Goal: Find specific page/section: Find specific page/section

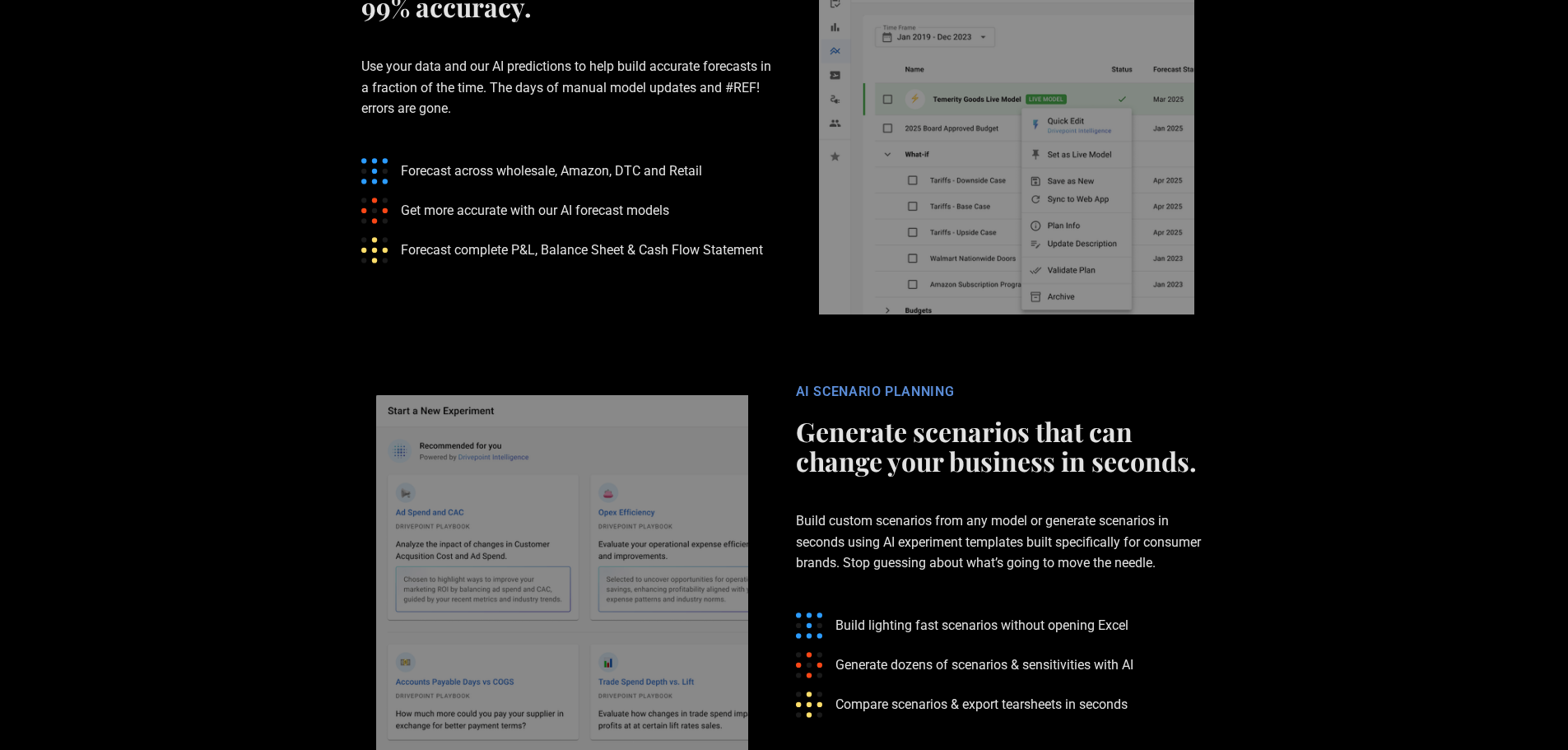
scroll to position [7867, 0]
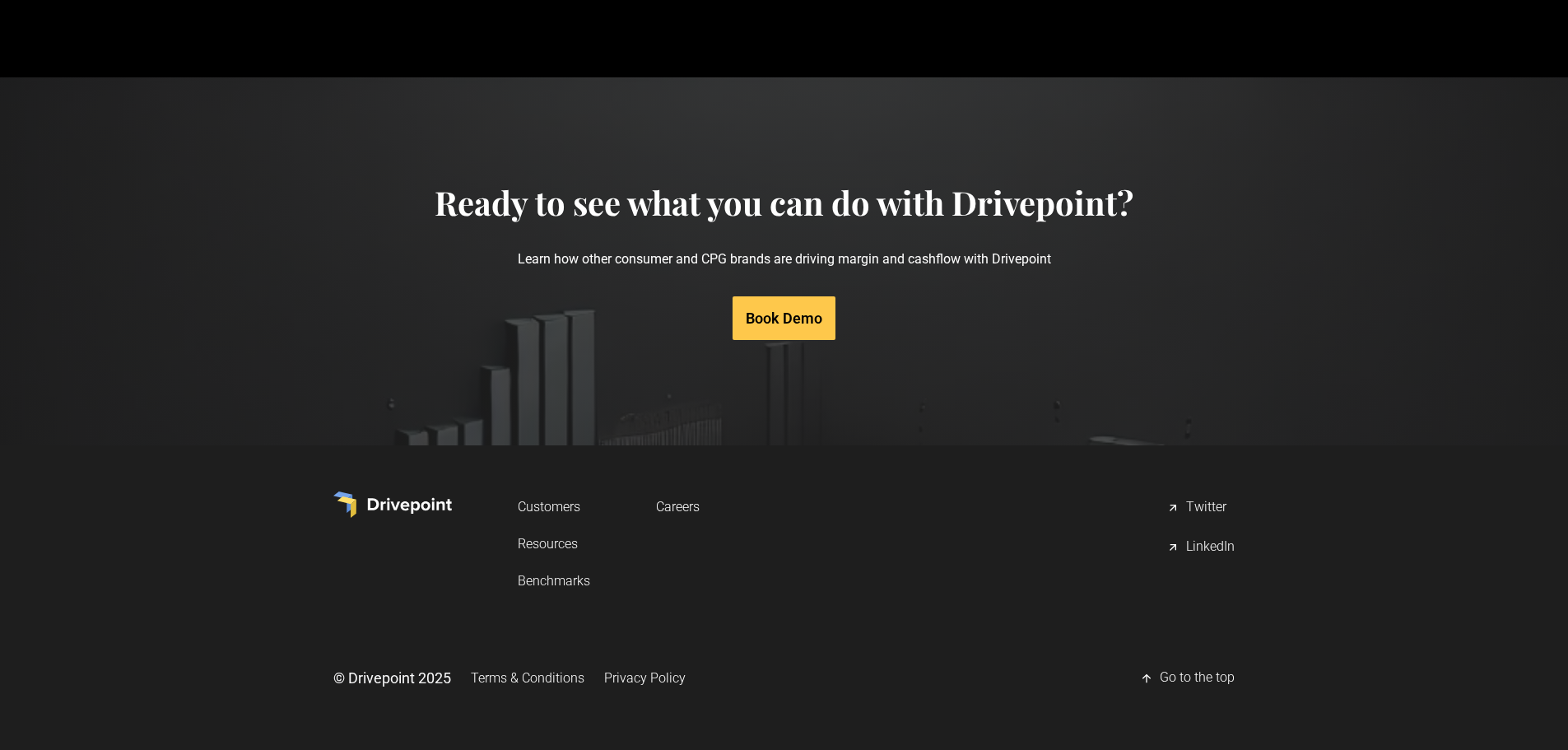
click at [1203, 547] on div "LinkedIn" at bounding box center [1210, 548] width 49 height 20
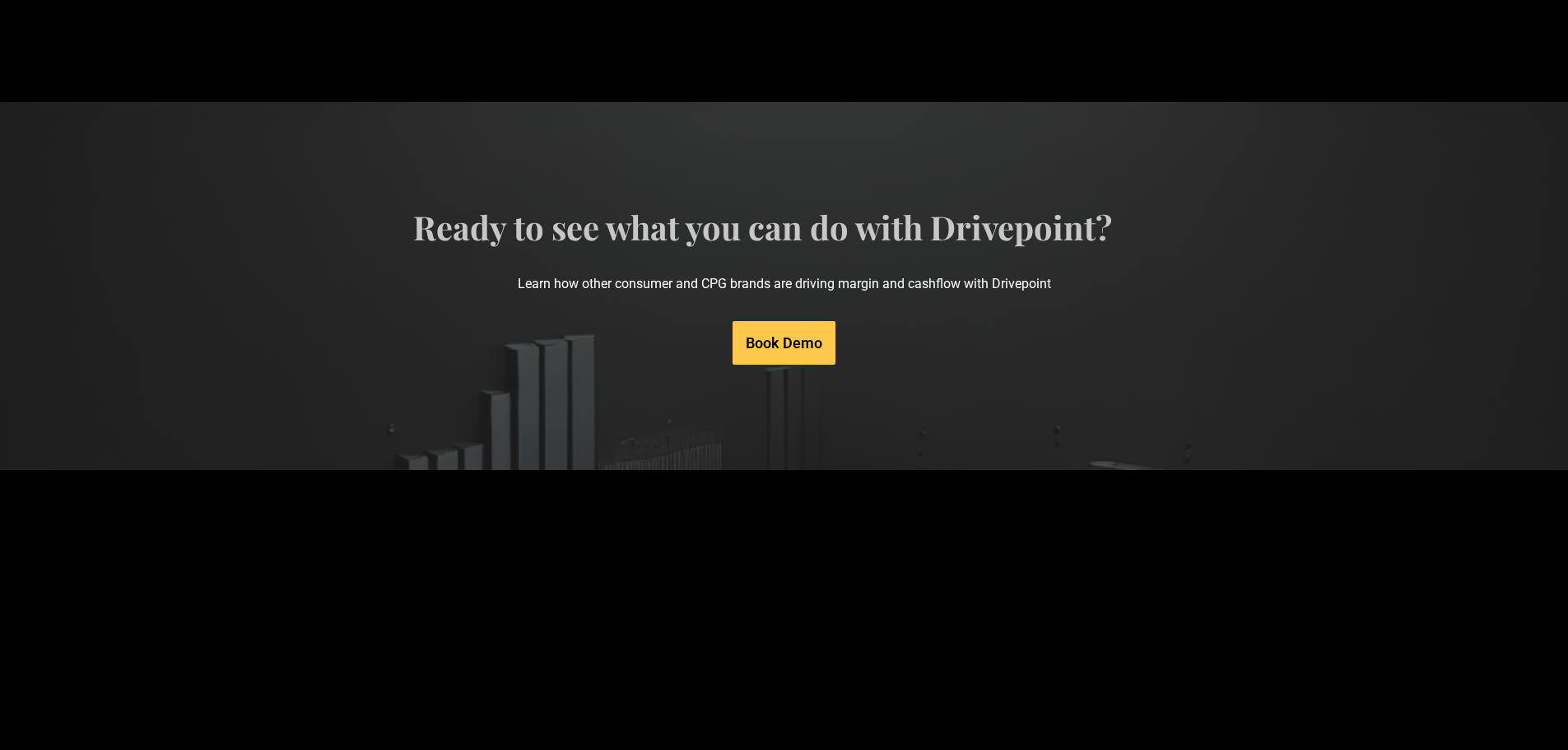
scroll to position [7867, 0]
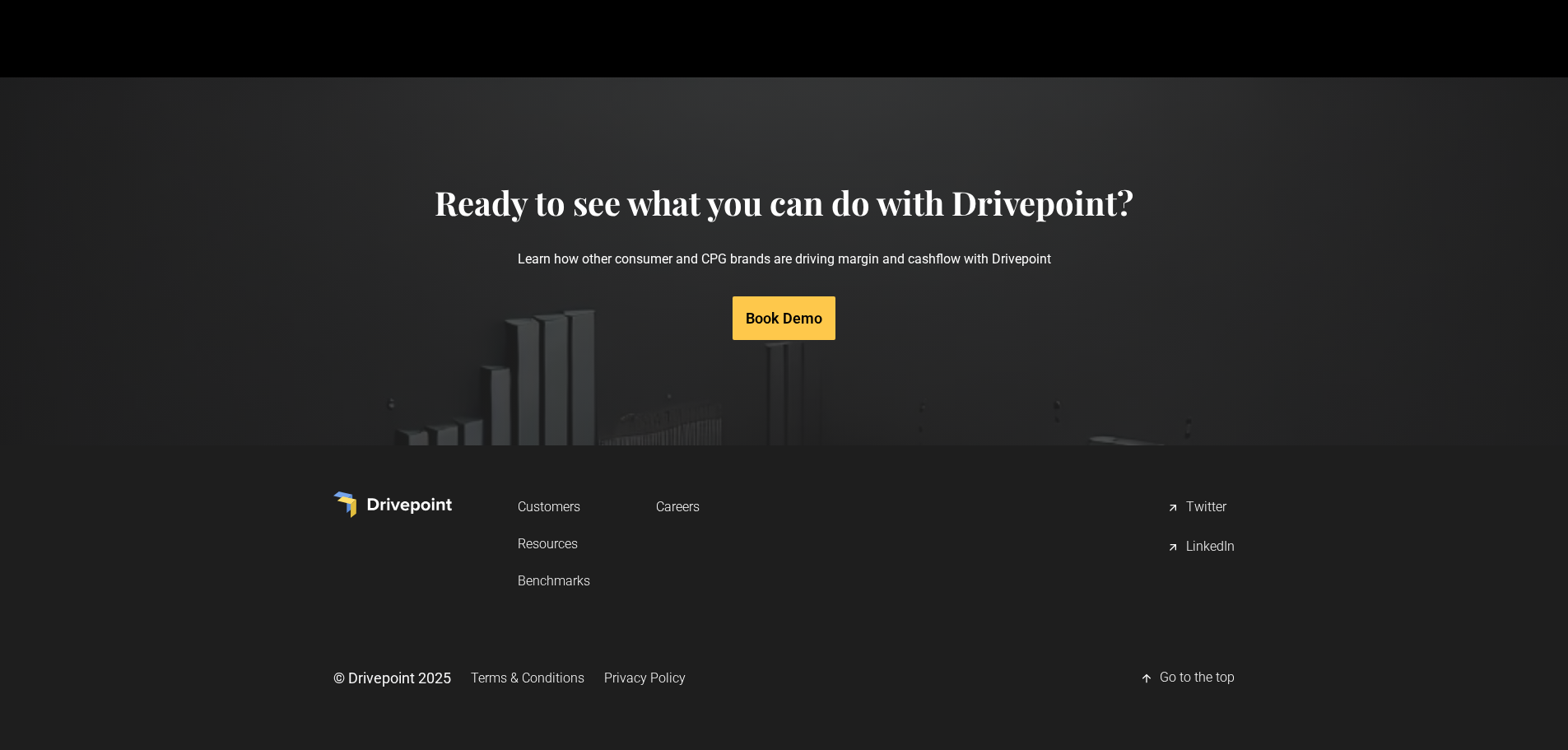
click at [682, 508] on link "Careers" at bounding box center [677, 507] width 43 height 31
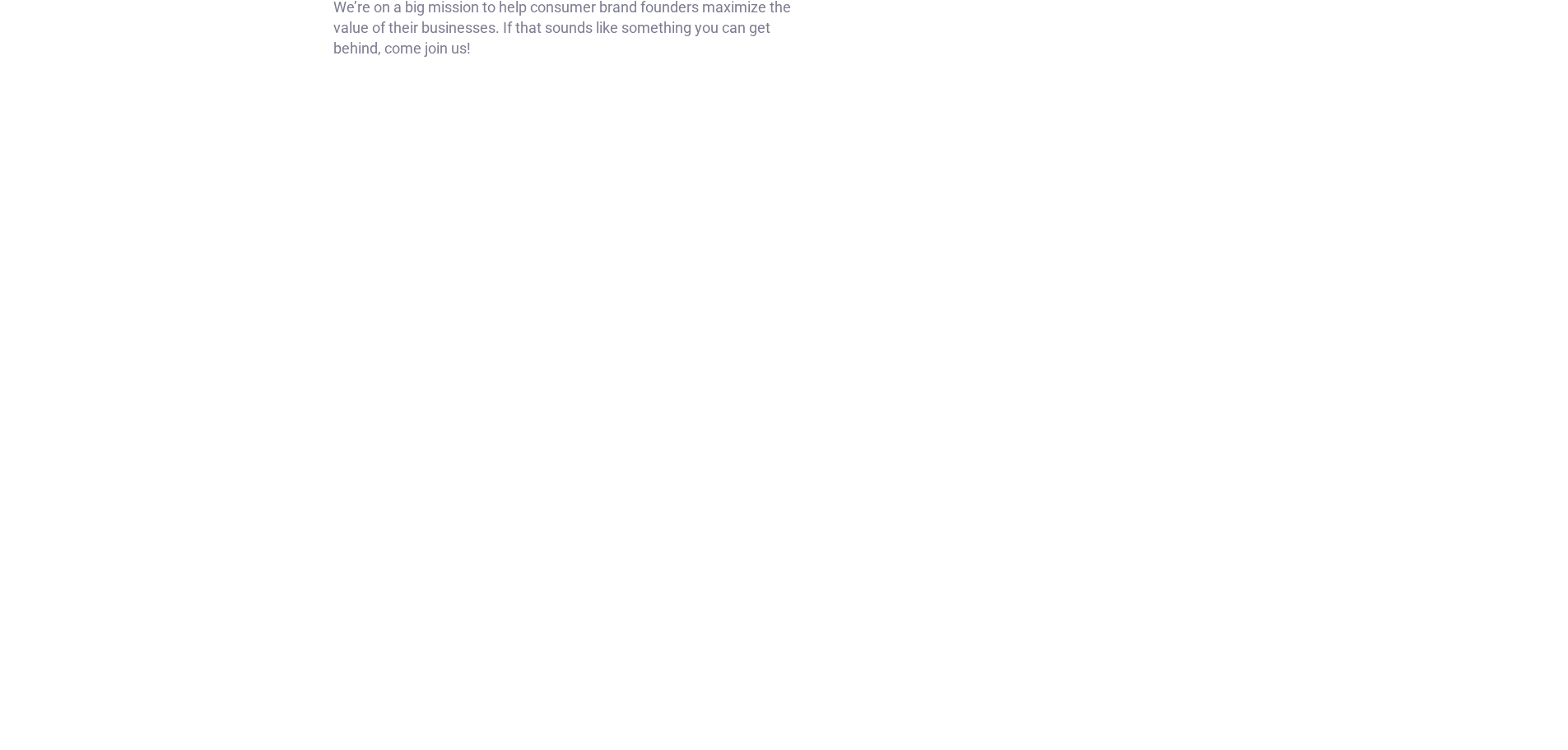
scroll to position [412, 0]
